Goal: Transaction & Acquisition: Book appointment/travel/reservation

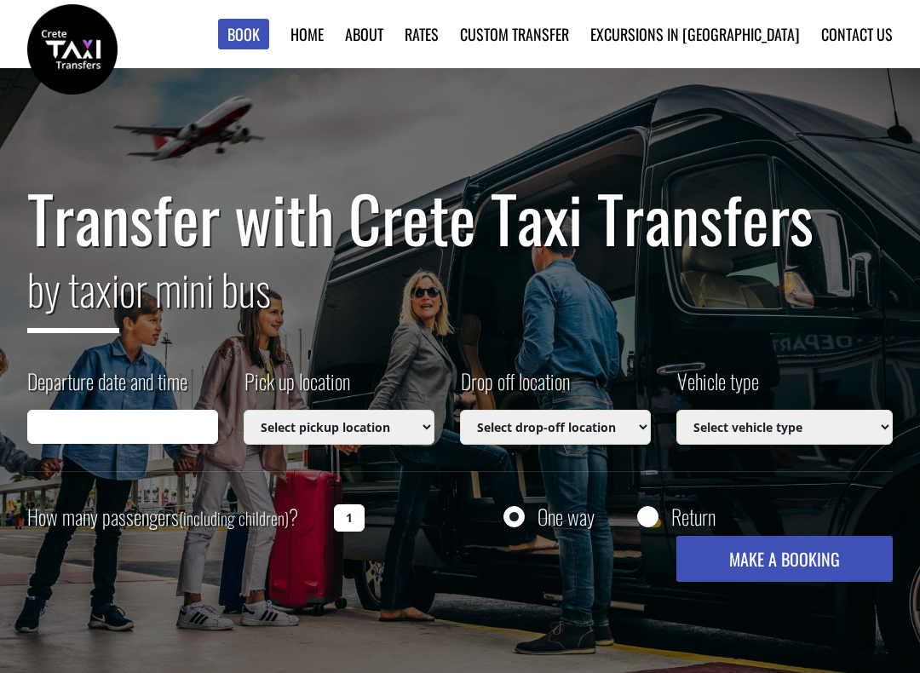
click at [101, 420] on input "Departure date and time" at bounding box center [122, 427] width 191 height 34
click at [90, 432] on input "Departure date and time" at bounding box center [122, 427] width 191 height 34
click at [93, 442] on input "Departure date and time" at bounding box center [122, 427] width 191 height 34
type input "[DATE] 19:29"
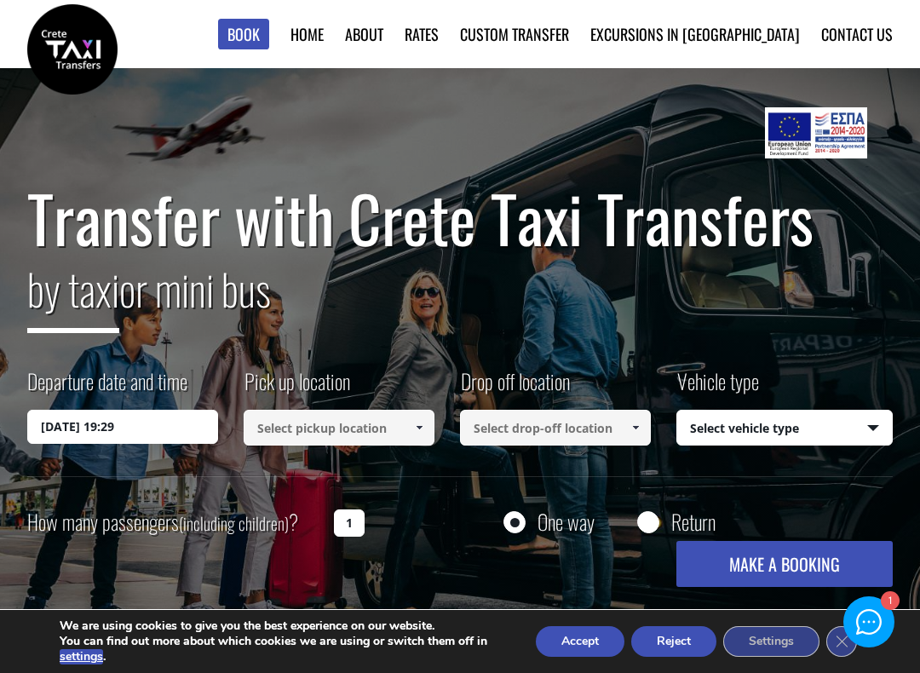
click at [80, 432] on input "[DATE] 19:29" at bounding box center [122, 427] width 191 height 34
click at [147, 431] on input "[DATE] 19:29" at bounding box center [122, 427] width 191 height 34
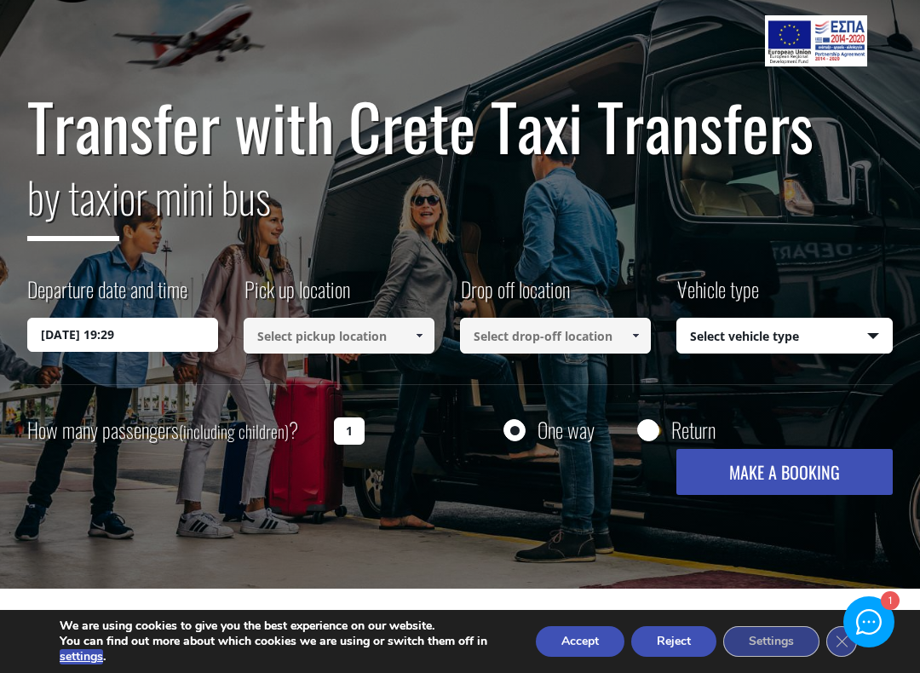
scroll to position [90, 0]
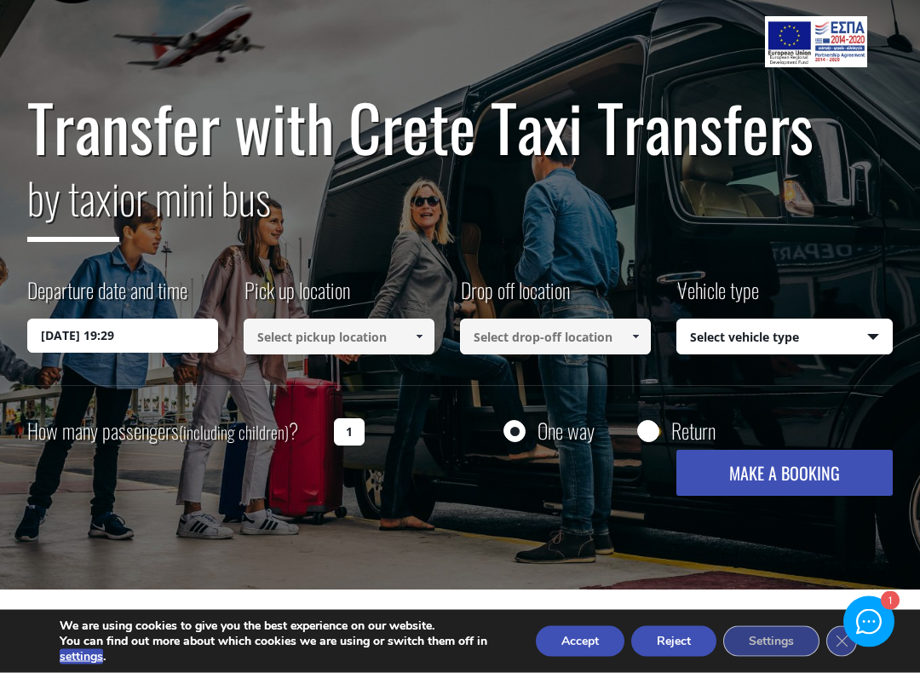
click at [164, 337] on input "[DATE] 19:29" at bounding box center [122, 336] width 191 height 34
click at [118, 341] on input "[DATE] 19:29" at bounding box center [122, 336] width 191 height 34
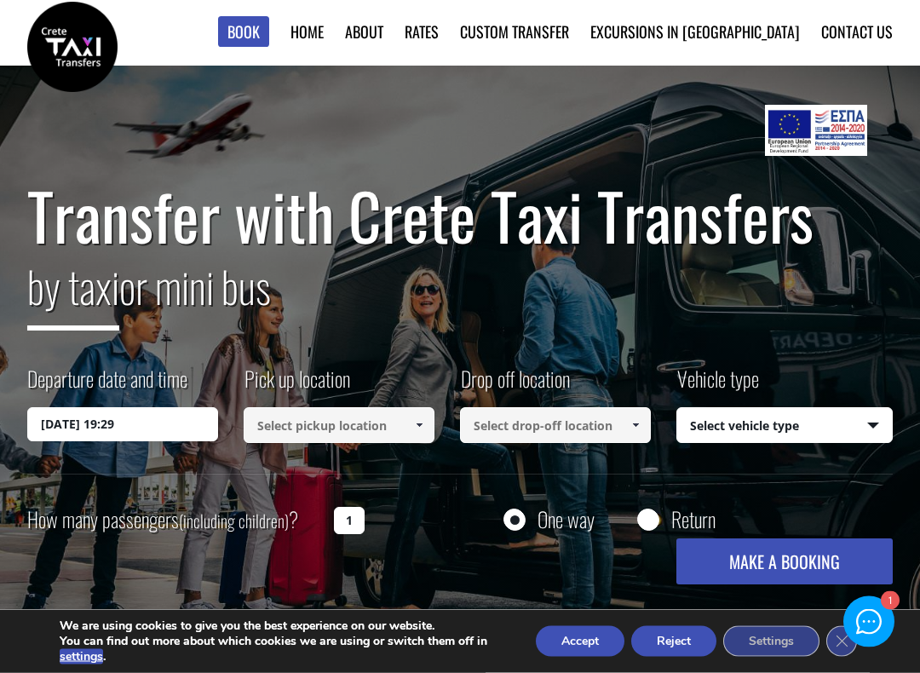
scroll to position [0, 0]
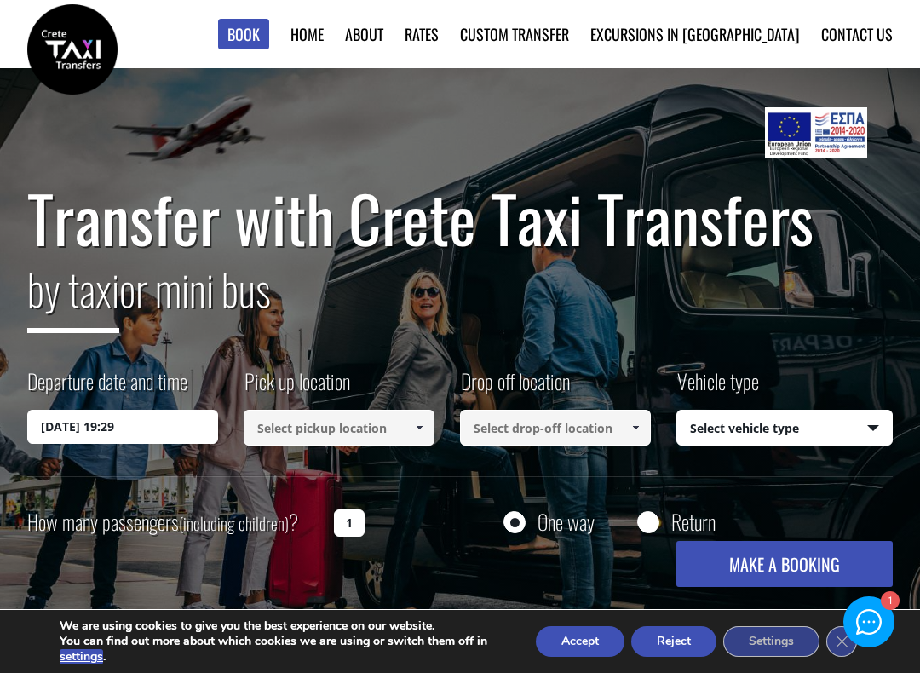
click at [871, 424] on select "Select vehicle type Taxi (4 passengers) Mercedes E Class Mini Van (7 passengers…" at bounding box center [784, 429] width 215 height 36
click at [880, 429] on select "Select vehicle type Taxi (4 passengers) Mercedes E Class Mini Van (7 passengers…" at bounding box center [784, 429] width 215 height 36
select select "540"
click at [73, 429] on input "[DATE] 19:29" at bounding box center [122, 427] width 191 height 34
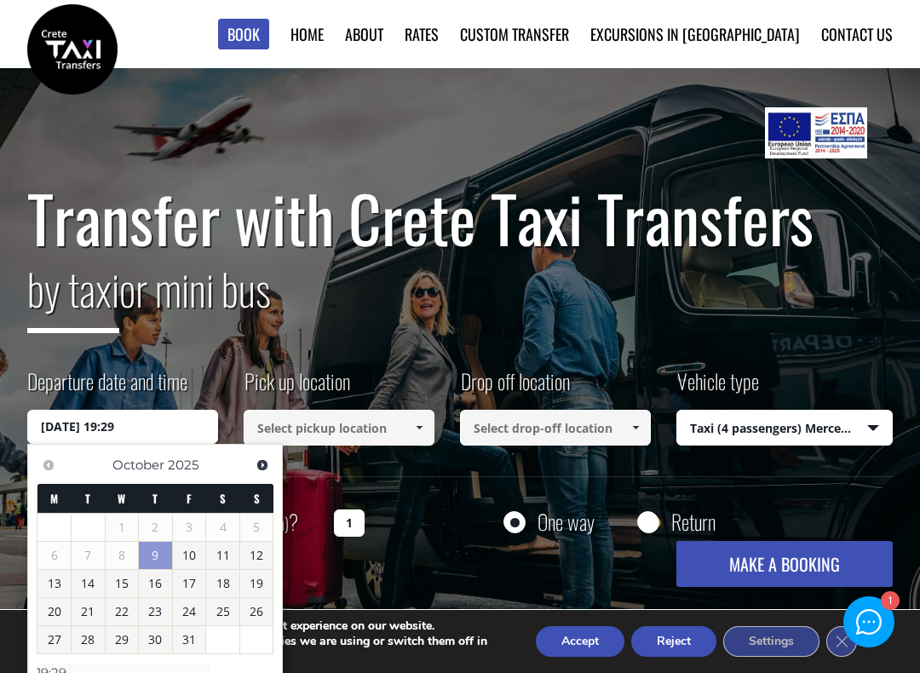
click at [227, 556] on link "11" at bounding box center [222, 555] width 33 height 27
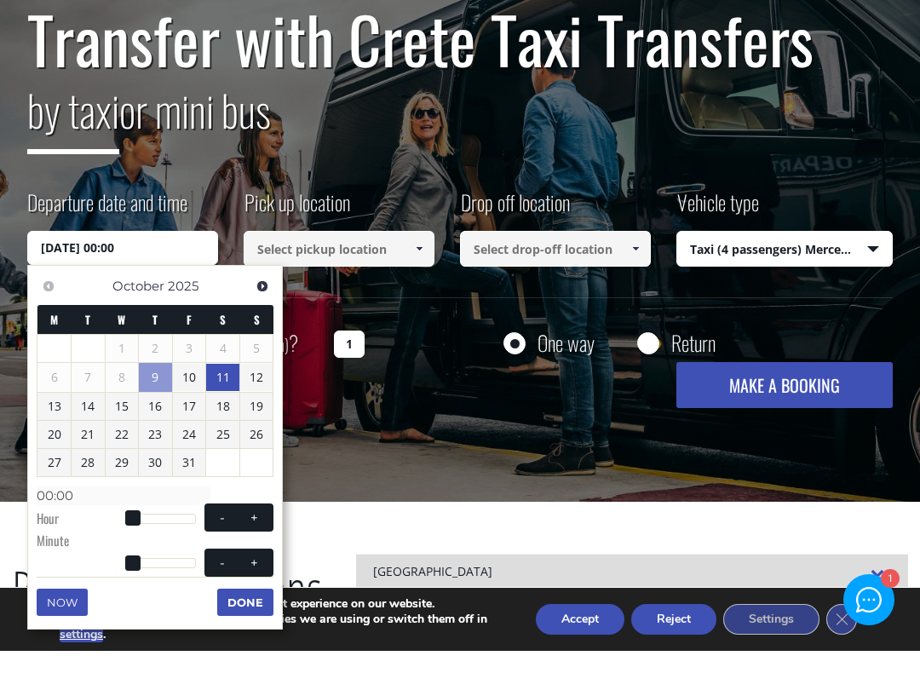
scroll to position [163, 0]
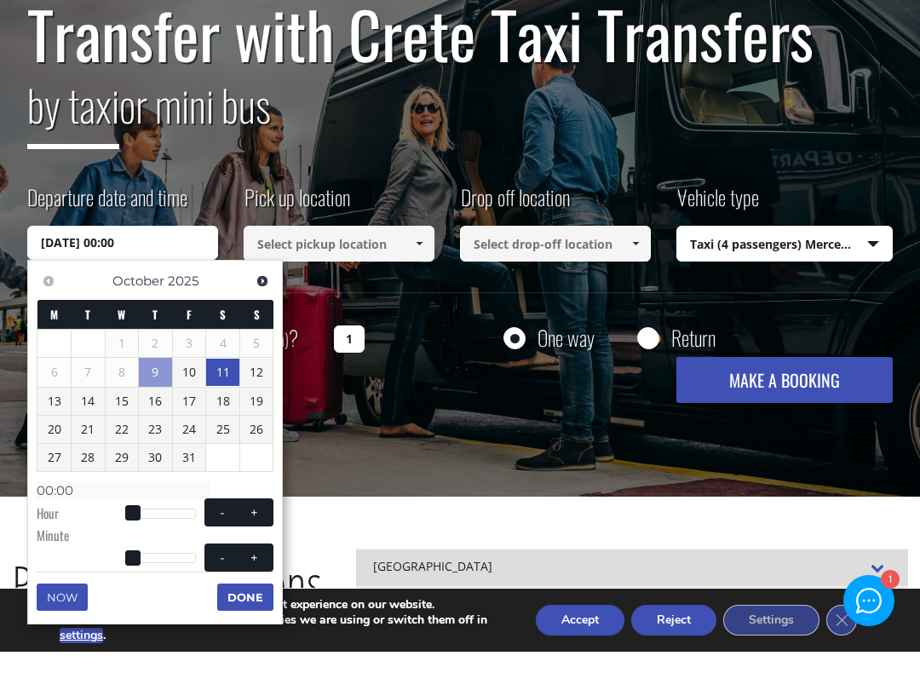
click at [256, 527] on span at bounding box center [255, 534] width 14 height 14
type input "[DATE] 01:00"
type input "01:00"
click at [257, 520] on span "- +" at bounding box center [238, 534] width 69 height 28
click at [257, 527] on span at bounding box center [255, 534] width 14 height 14
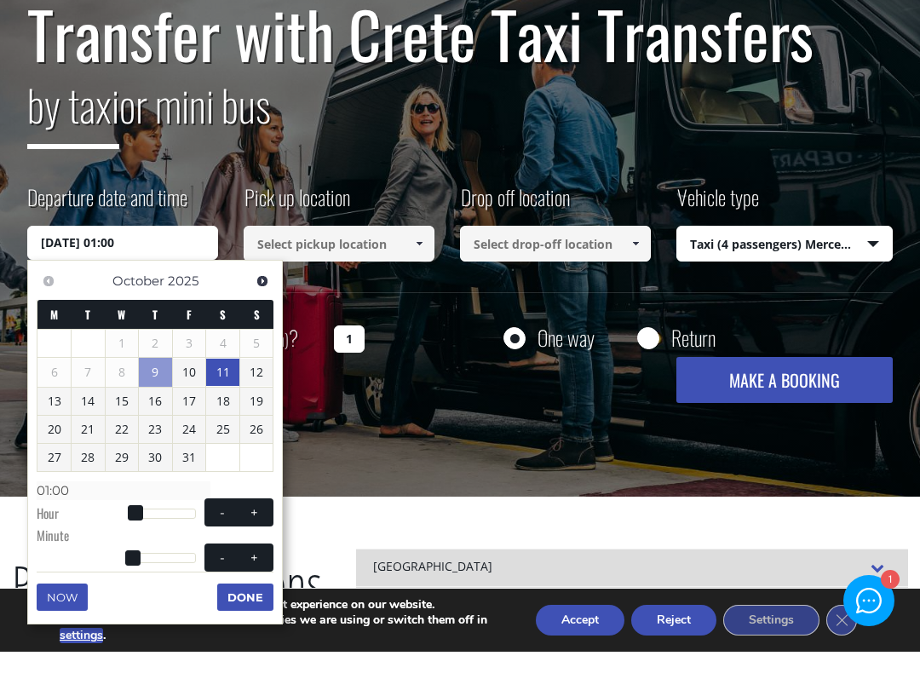
type input "[DATE] 02:00"
type input "02:00"
click at [257, 527] on span at bounding box center [255, 534] width 14 height 14
type input "[DATE] 03:00"
type input "03:00"
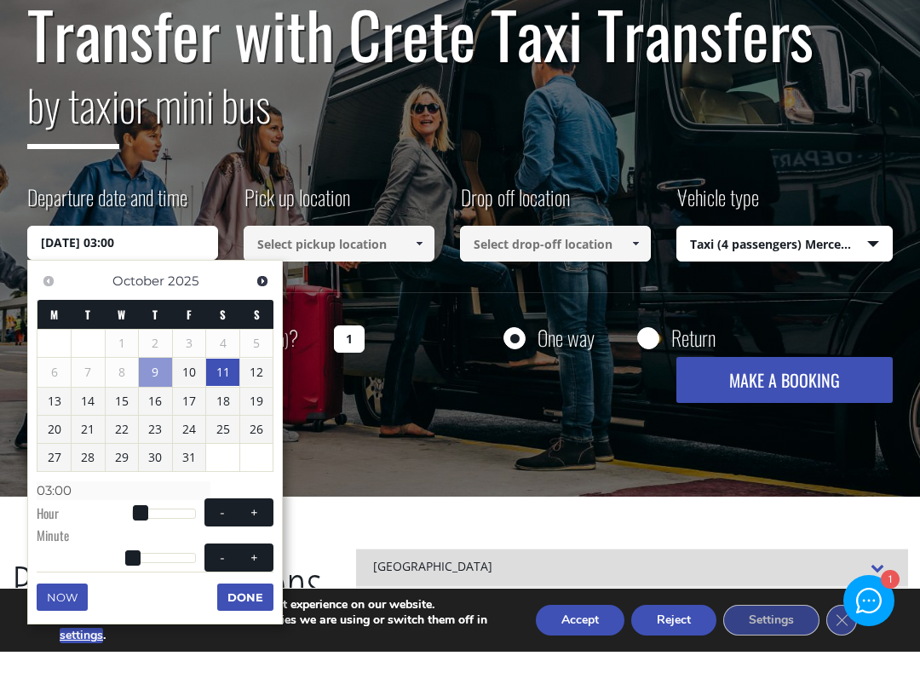
click at [269, 526] on button "+" at bounding box center [254, 534] width 31 height 16
type input "[DATE] 04:00"
type input "04:00"
click at [269, 526] on button "+" at bounding box center [254, 534] width 31 height 16
type input "[DATE] 05:00"
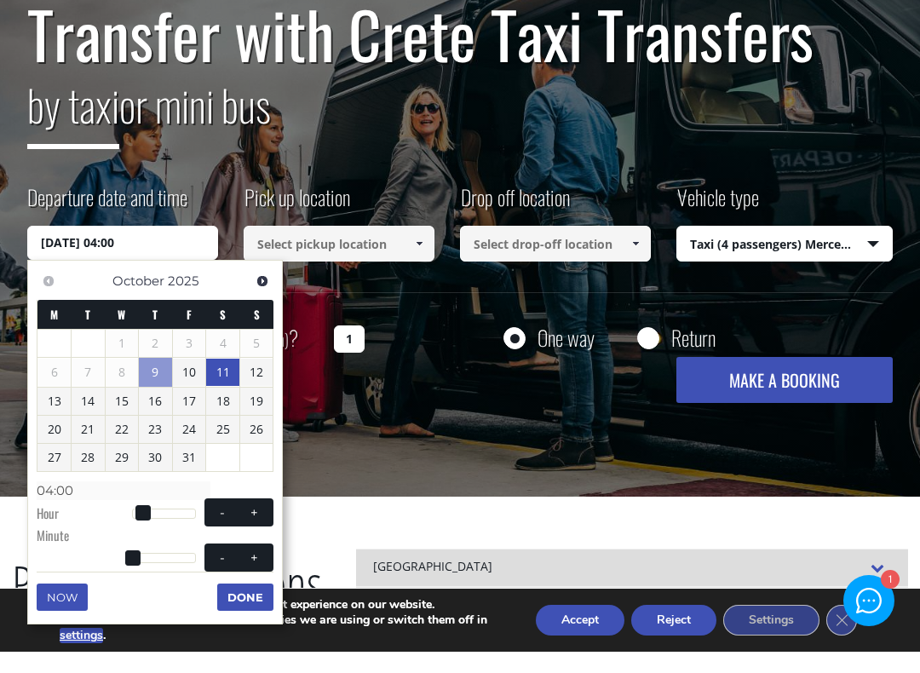
type input "05:00"
click at [267, 526] on button "+" at bounding box center [254, 534] width 31 height 16
type input "[DATE] 06:00"
type input "06:00"
click at [267, 526] on button "+" at bounding box center [254, 534] width 31 height 16
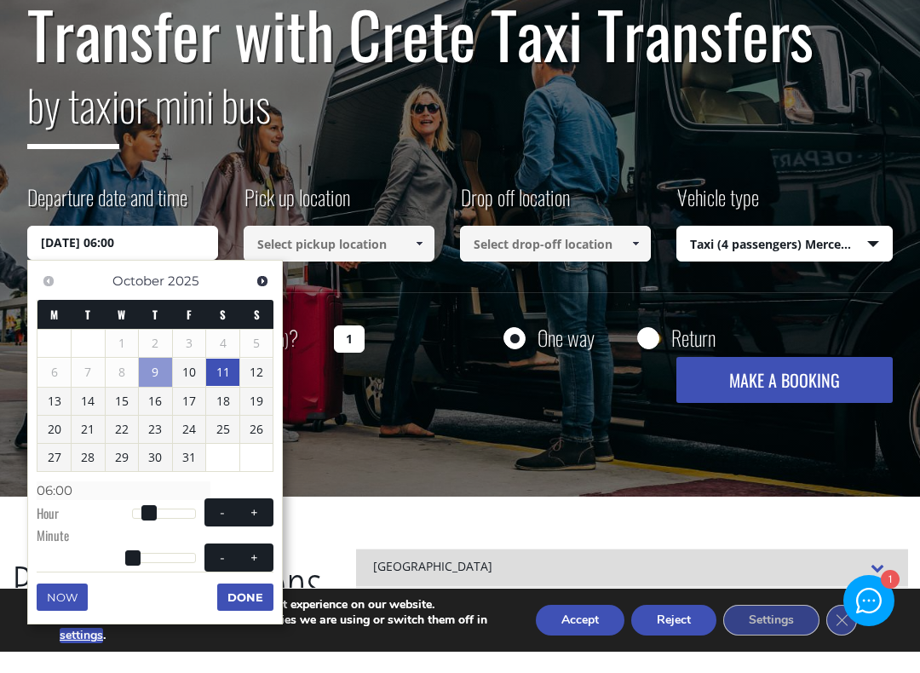
type input "[DATE] 07:00"
type input "07:00"
click at [268, 526] on button "+" at bounding box center [254, 534] width 31 height 16
type input "[DATE] 08:00"
type input "08:00"
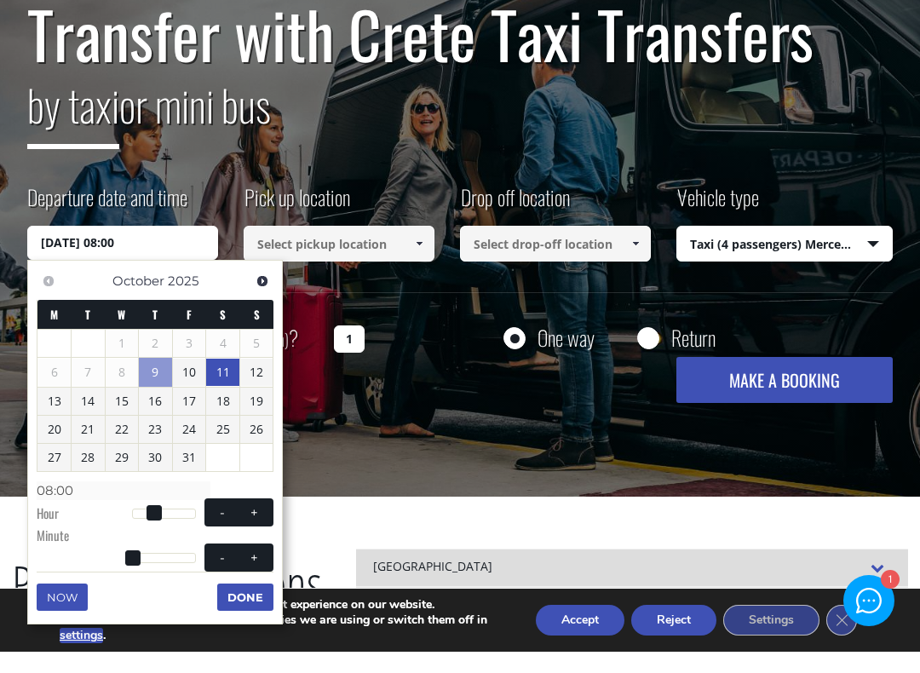
click at [248, 605] on button "Done" at bounding box center [245, 618] width 56 height 27
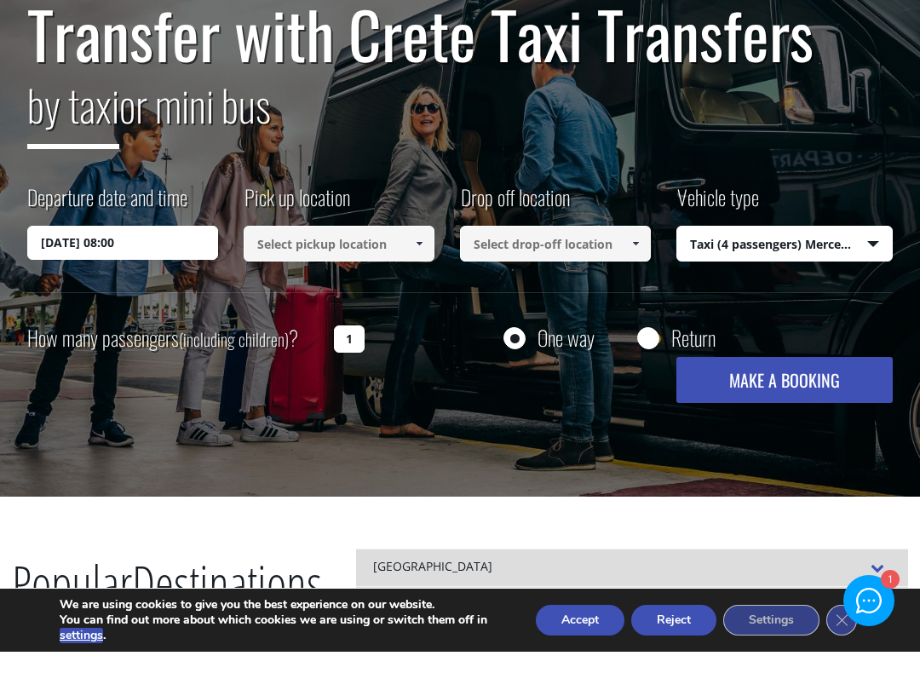
click at [422, 258] on span at bounding box center [419, 265] width 14 height 14
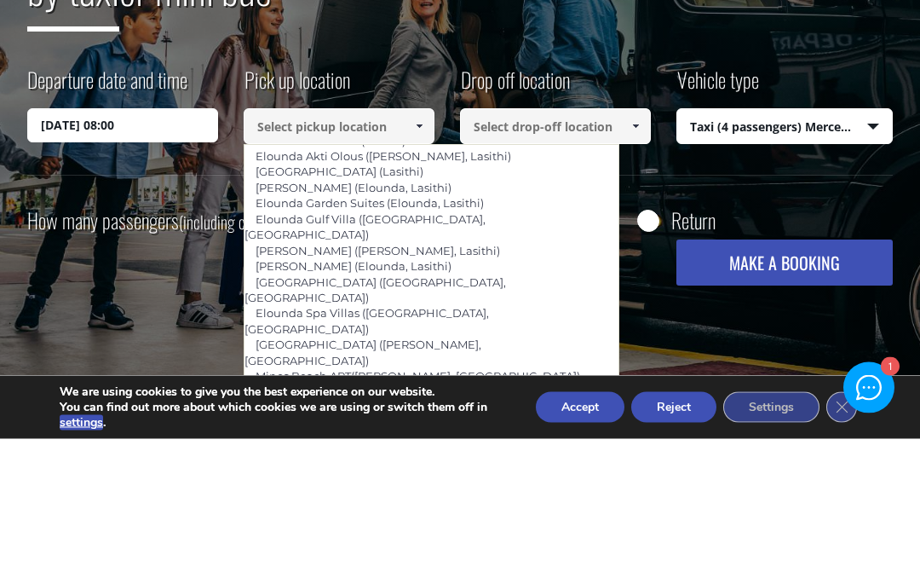
scroll to position [0, 0]
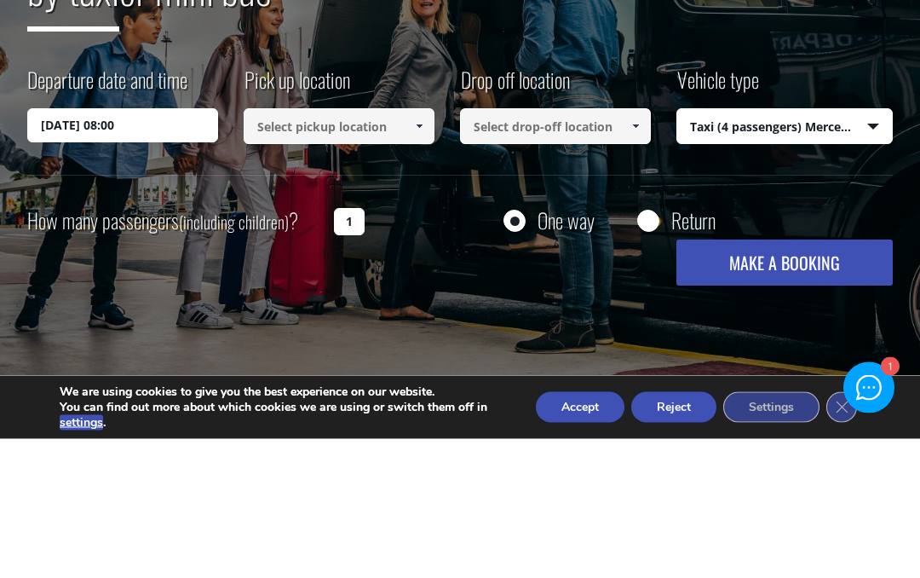
click at [427, 248] on link at bounding box center [419, 266] width 28 height 36
click at [433, 248] on link at bounding box center [419, 266] width 28 height 36
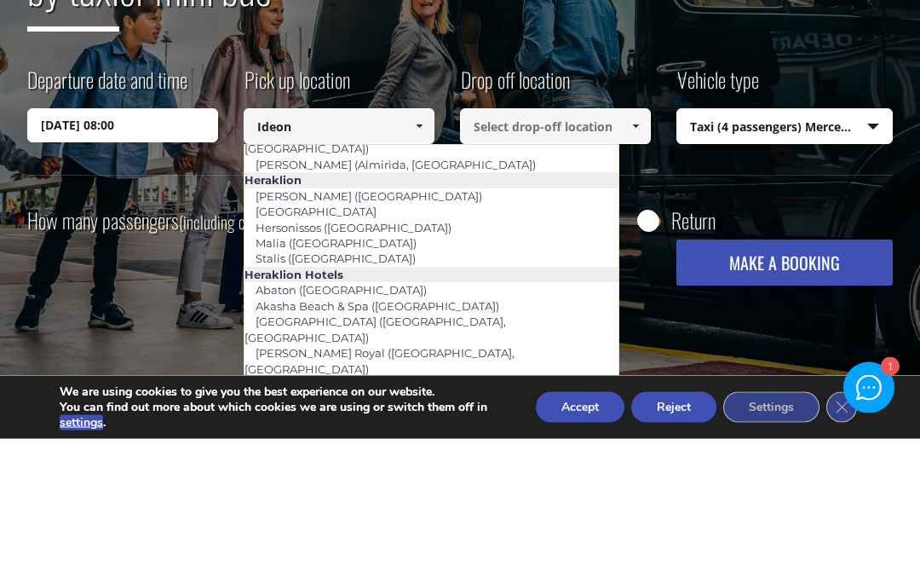
scroll to position [1461, 0]
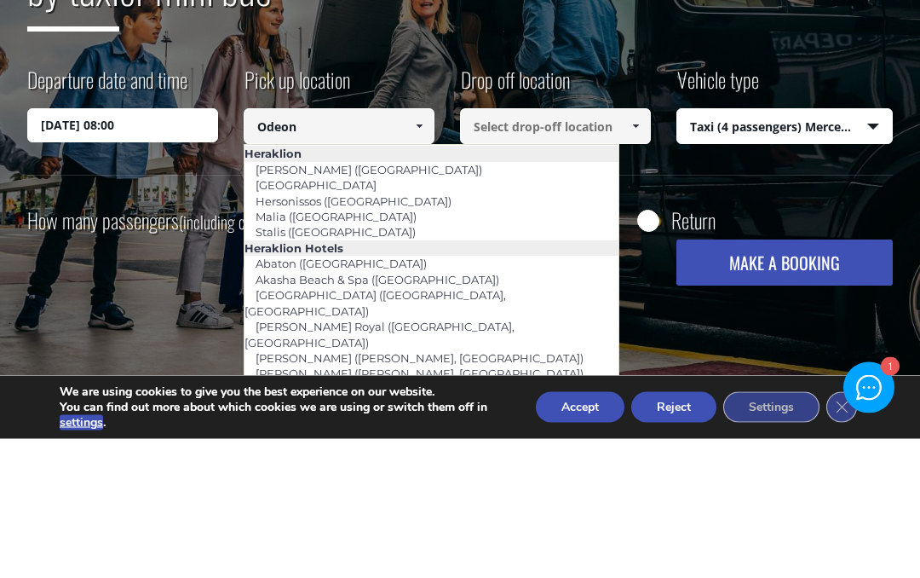
click at [784, 379] on button "MAKE A BOOKING" at bounding box center [784, 402] width 216 height 46
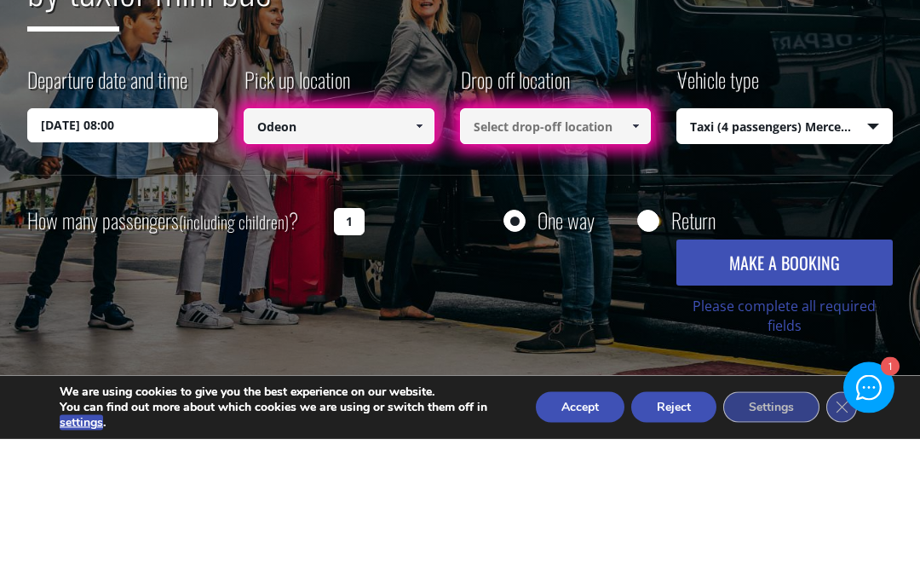
click at [430, 248] on link at bounding box center [419, 266] width 28 height 36
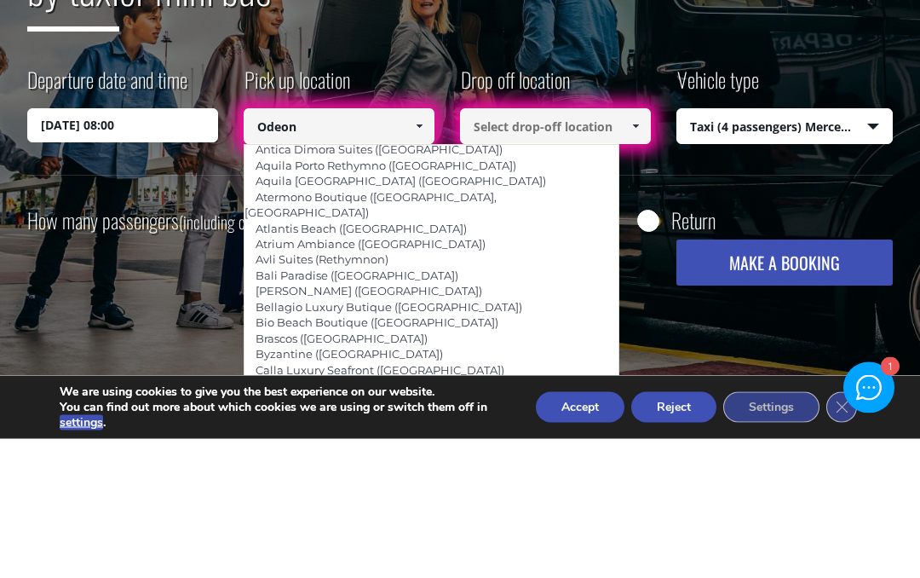
scroll to position [3102, 0]
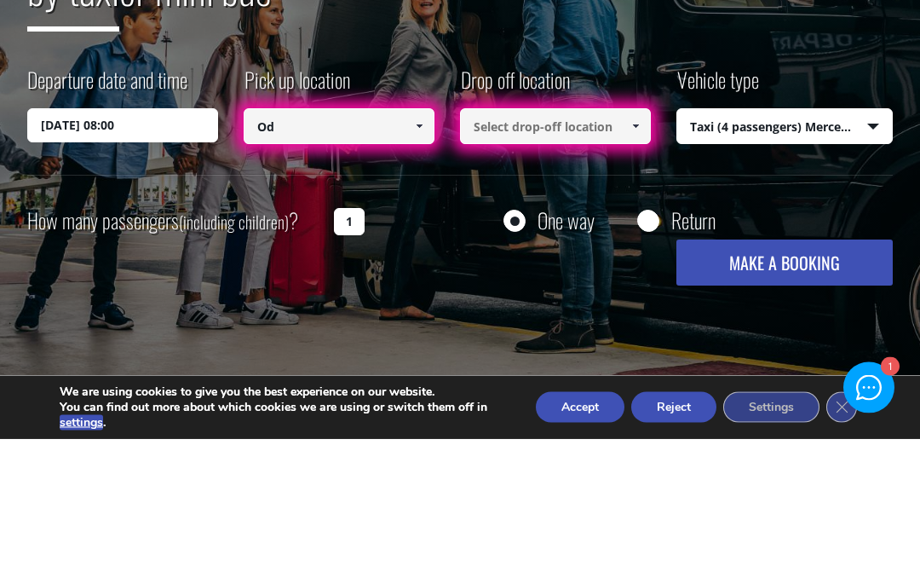
type input "O"
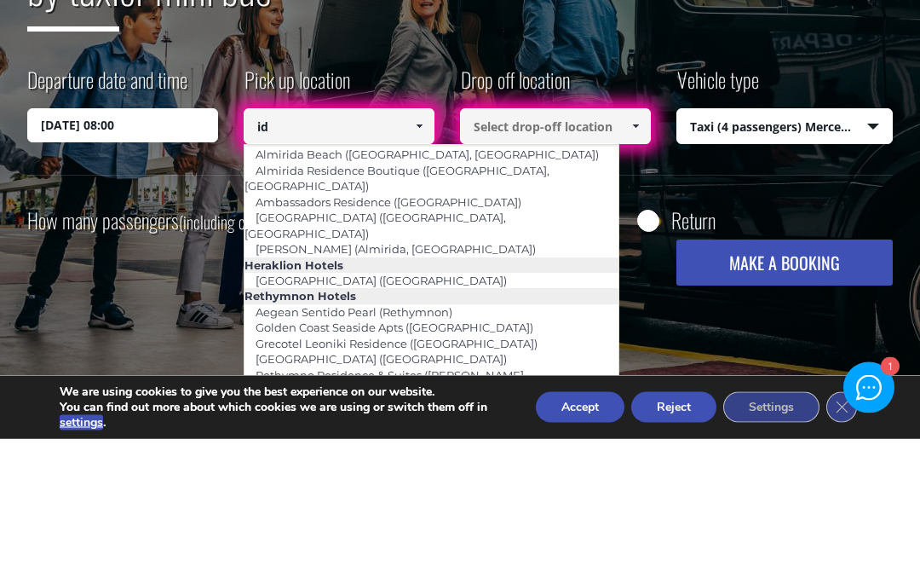
scroll to position [0, 0]
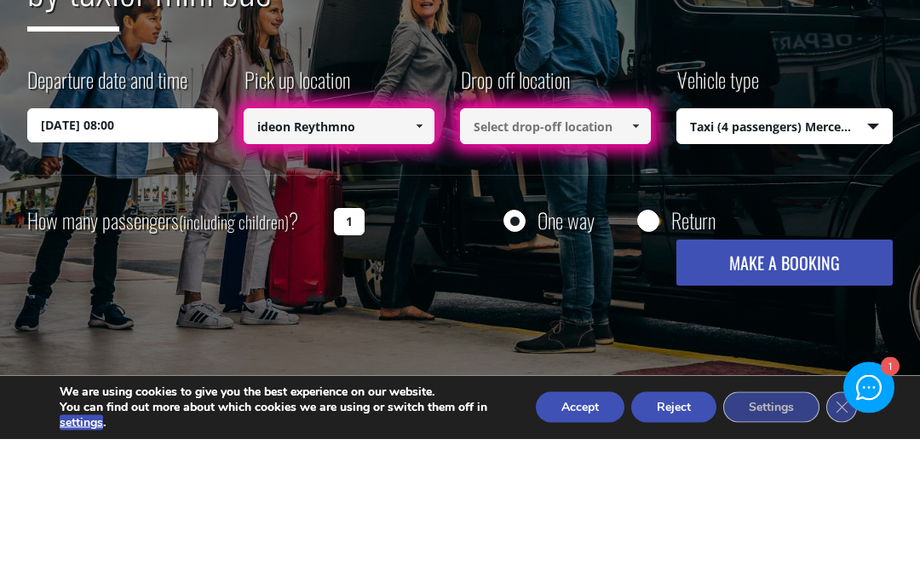
type input "ideon Reythmno"
click at [645, 248] on link at bounding box center [635, 266] width 28 height 36
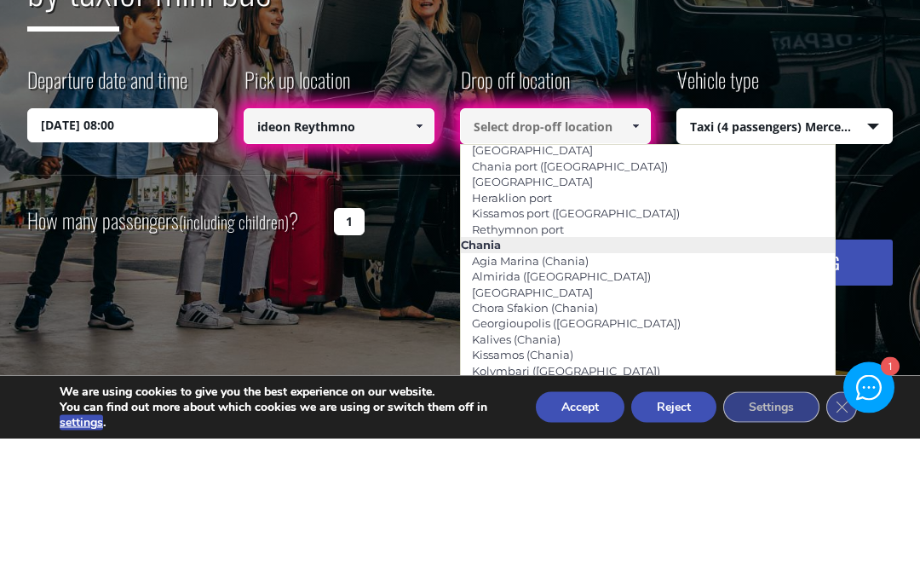
scroll to position [19, 0]
click at [549, 308] on link "[GEOGRAPHIC_DATA]" at bounding box center [532, 320] width 143 height 24
type input "[GEOGRAPHIC_DATA]"
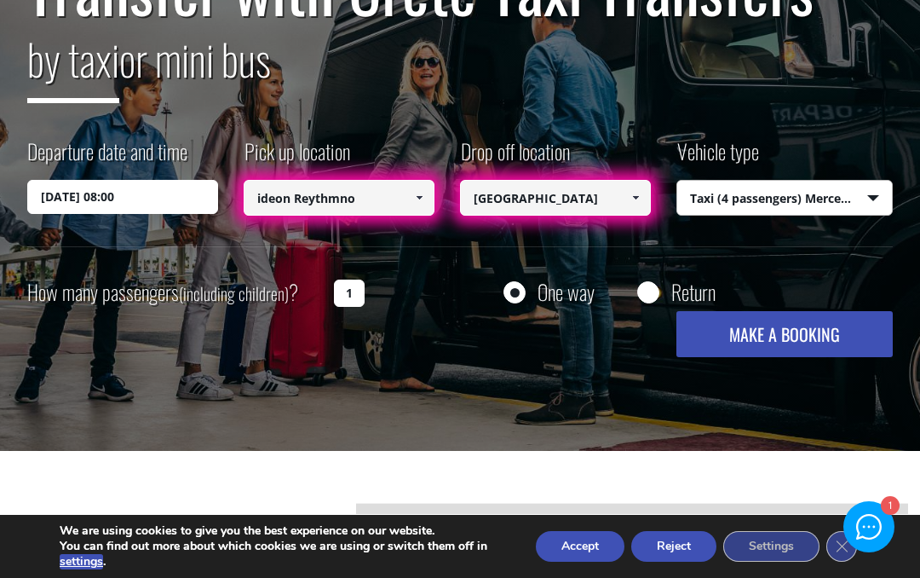
scroll to position [233, 0]
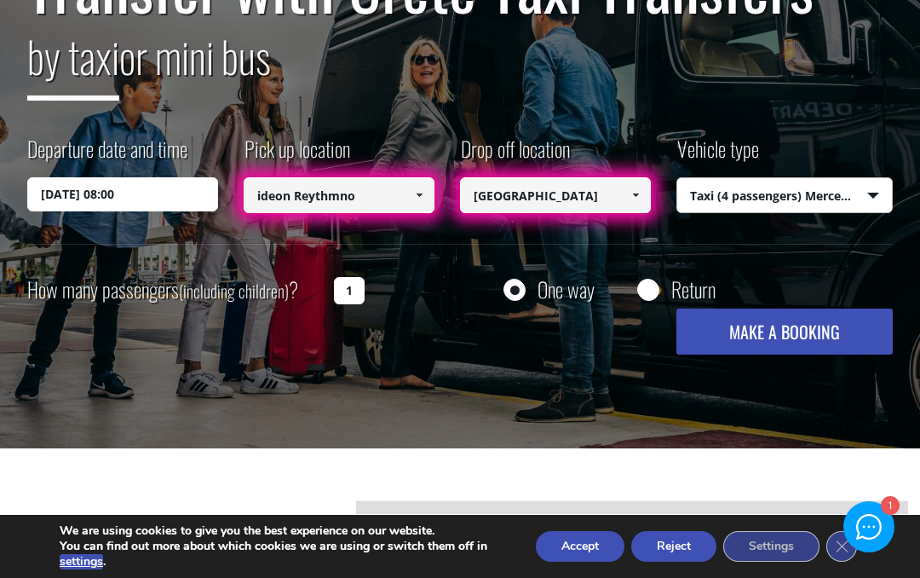
click at [799, 327] on button "MAKE A BOOKING" at bounding box center [784, 331] width 216 height 46
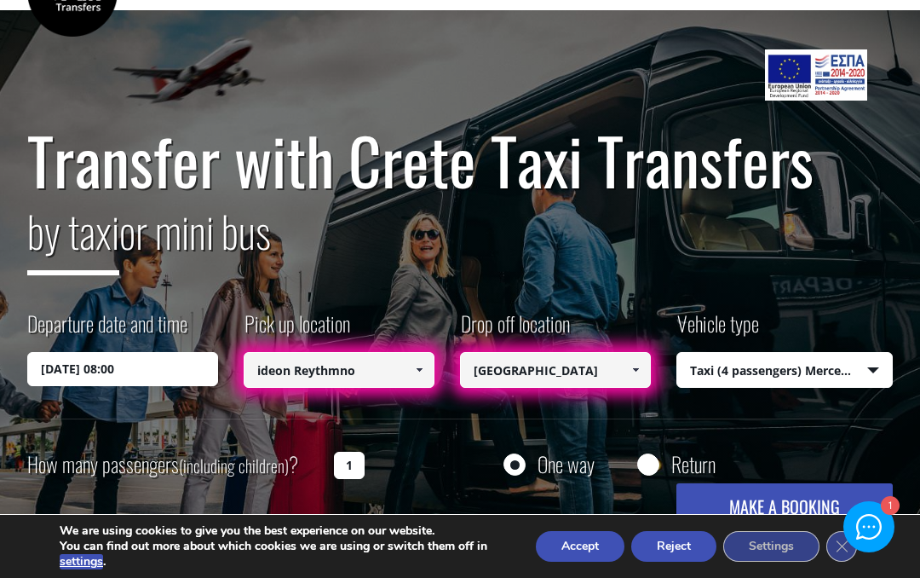
scroll to position [56, 0]
